Goal: Information Seeking & Learning: Find specific fact

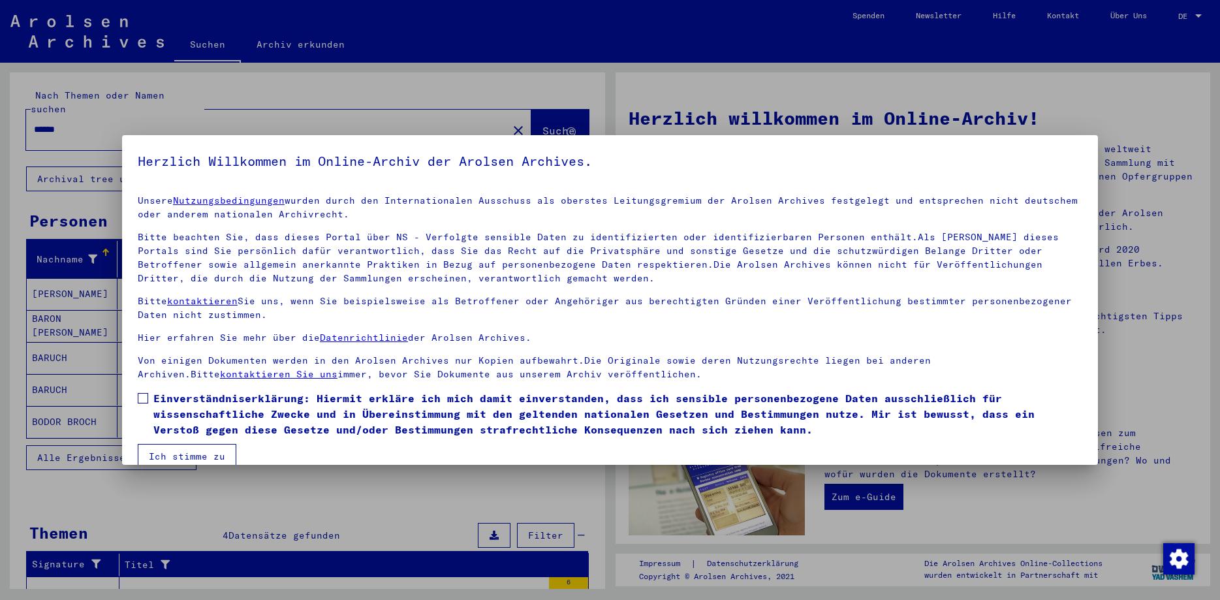
scroll to position [20, 0]
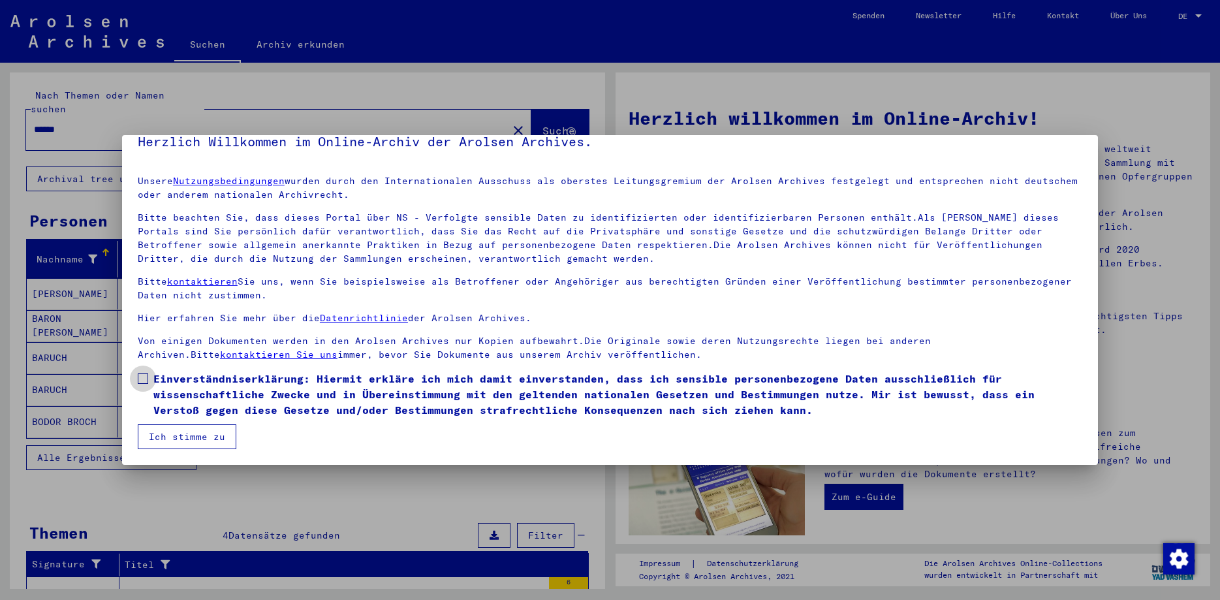
click at [145, 380] on span at bounding box center [143, 378] width 10 height 10
click at [188, 435] on button "Ich stimme zu" at bounding box center [187, 436] width 99 height 25
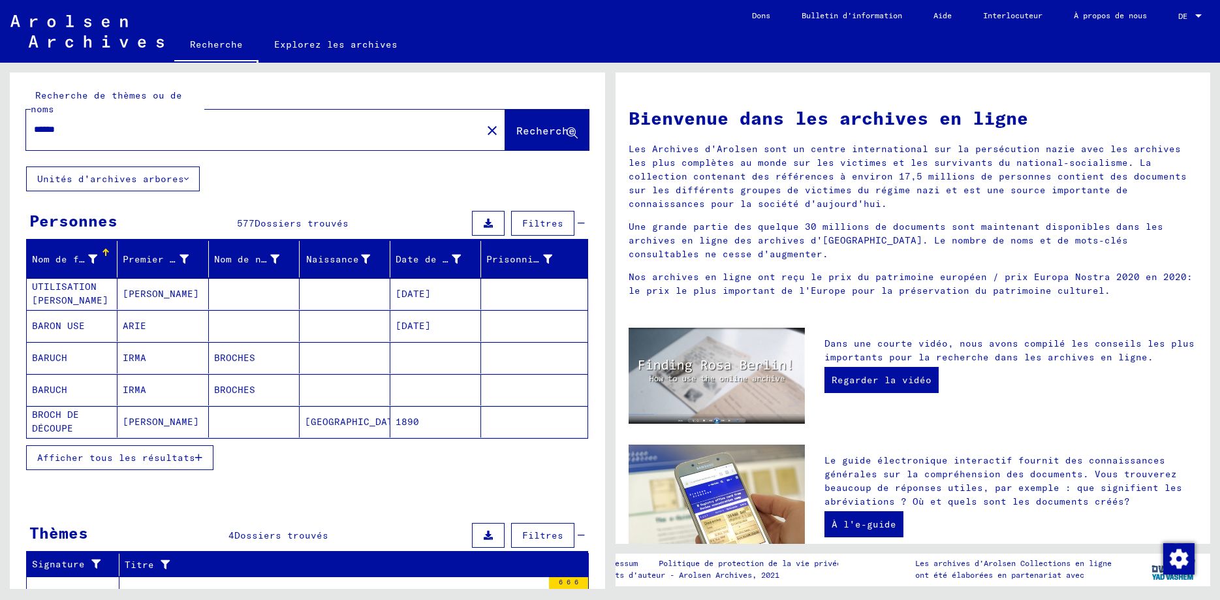
click at [200, 453] on icon "button" at bounding box center [198, 457] width 7 height 9
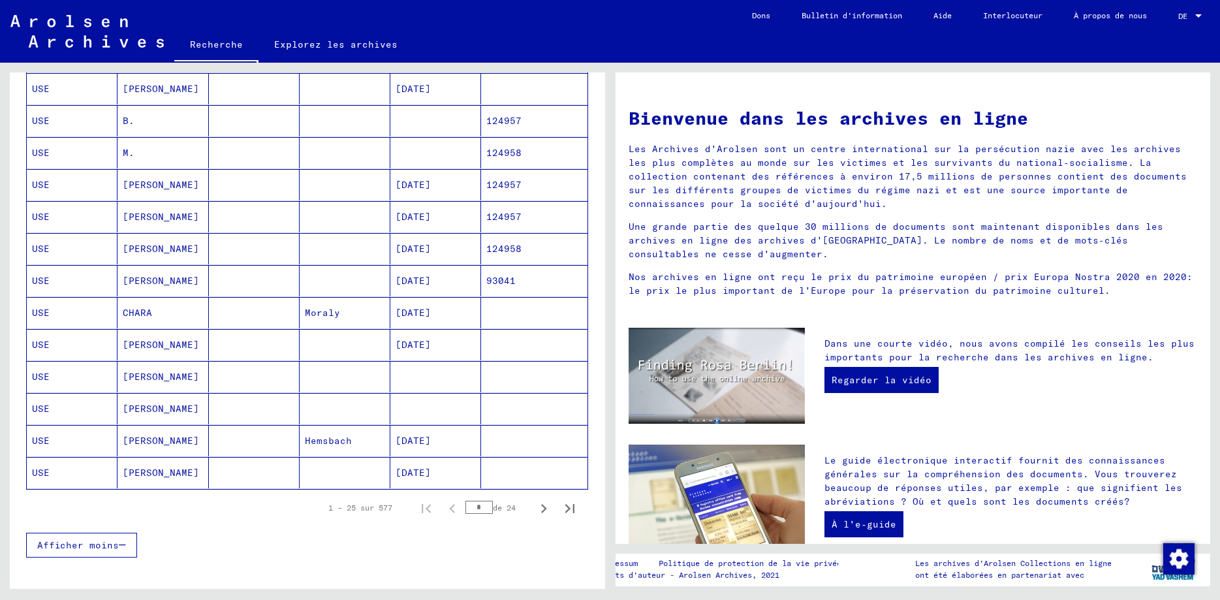
scroll to position [611, 0]
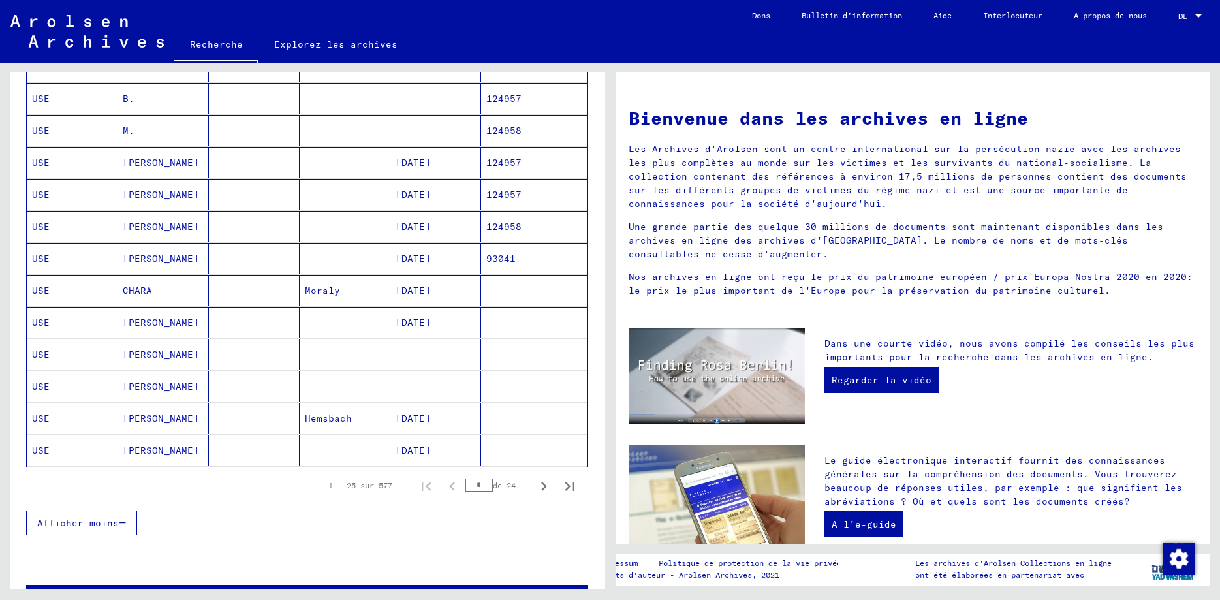
click at [149, 213] on mat-cell "[PERSON_NAME]" at bounding box center [162, 226] width 91 height 31
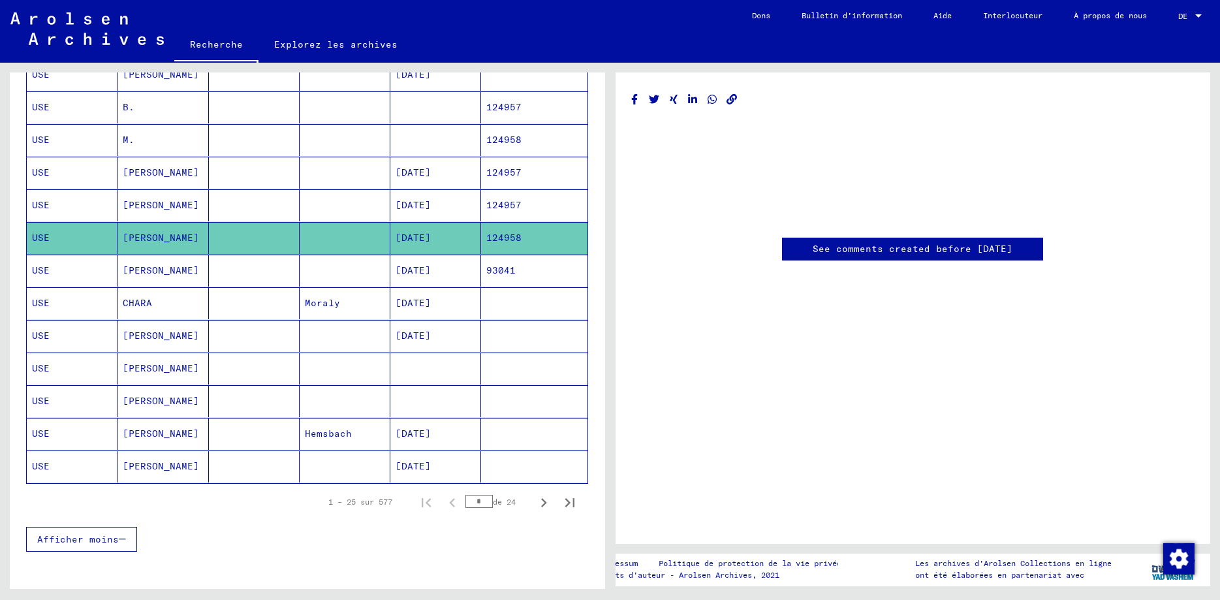
scroll to position [619, 0]
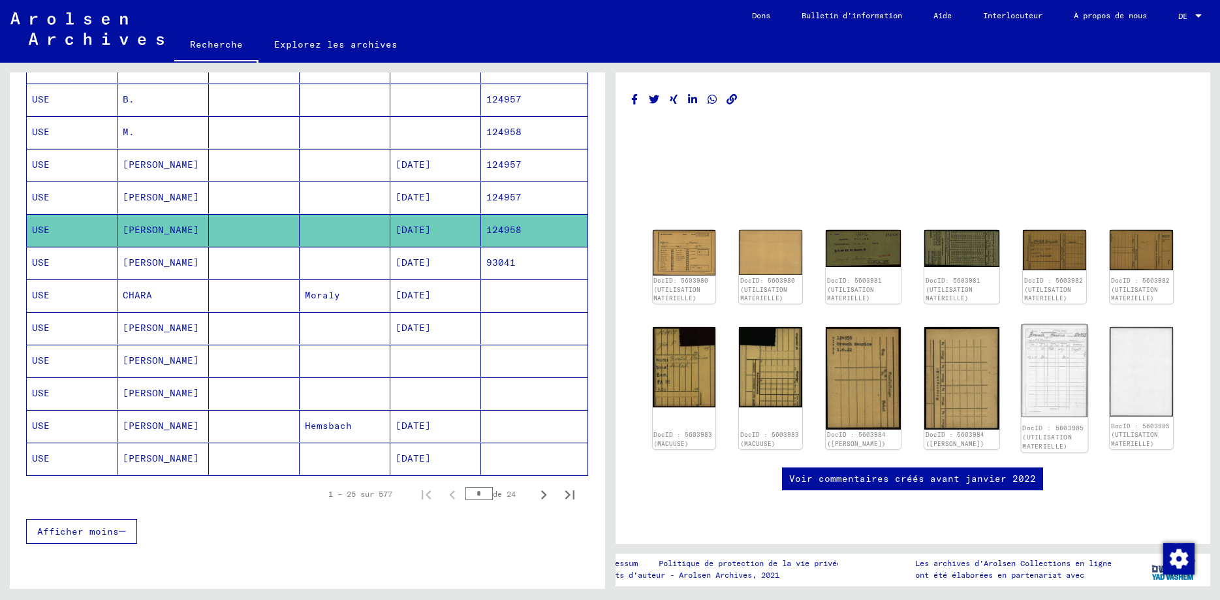
click at [1064, 345] on img at bounding box center [1054, 370] width 67 height 93
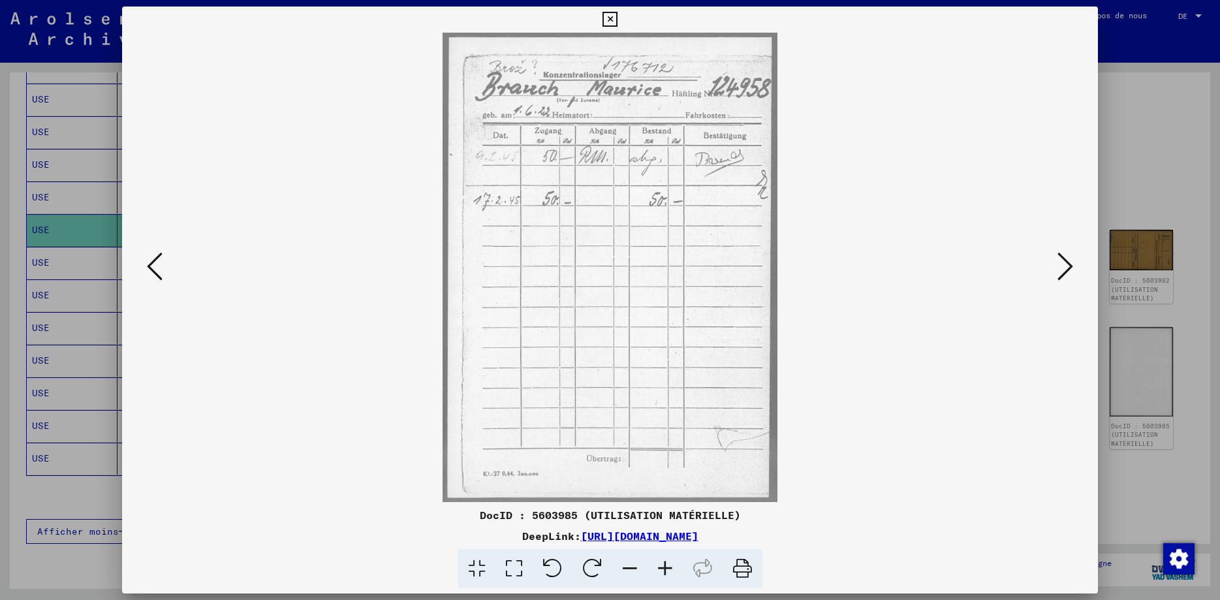
click at [617, 20] on icon at bounding box center [609, 20] width 15 height 16
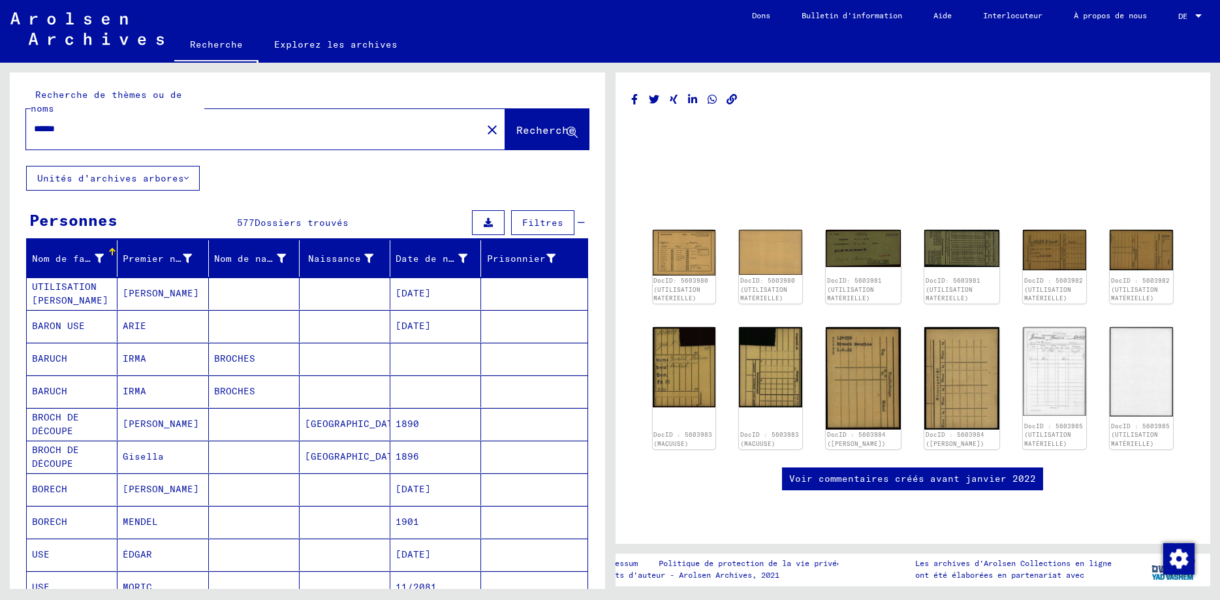
scroll to position [0, 0]
drag, startPoint x: 86, startPoint y: 117, endPoint x: -5, endPoint y: 129, distance: 90.8
click at [34, 129] on input "******" at bounding box center [254, 130] width 440 height 14
type input "*******"
